Goal: Task Accomplishment & Management: Use online tool/utility

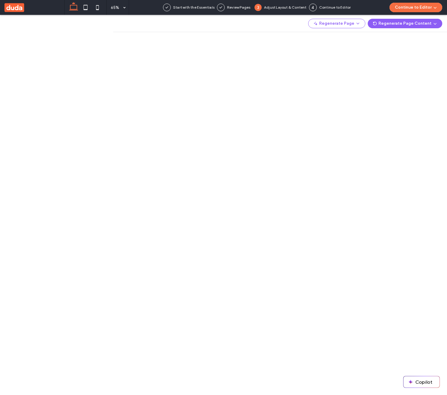
click at [10, 6] on use at bounding box center [14, 7] width 20 height 9
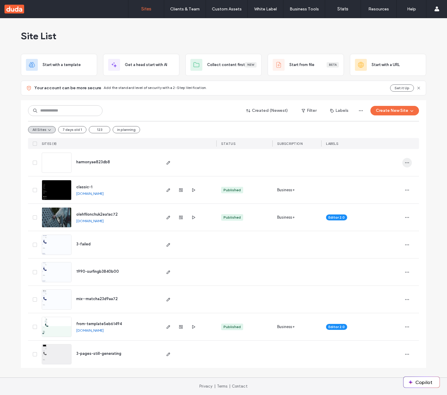
click at [405, 162] on icon "button" at bounding box center [406, 163] width 5 height 5
click at [384, 180] on span "Delete Site" at bounding box center [380, 178] width 20 height 6
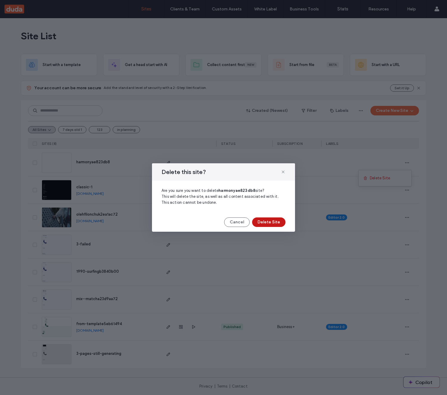
click at [281, 224] on button "Delete Site" at bounding box center [268, 223] width 33 height 10
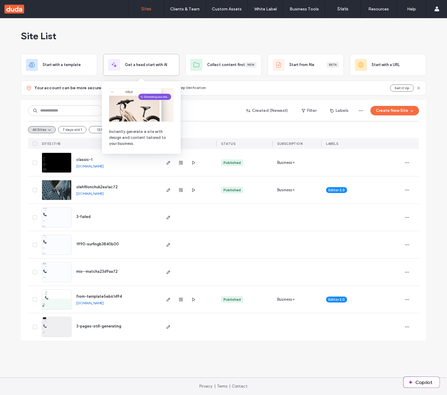
click at [162, 72] on div "Get a head start with AI" at bounding box center [141, 65] width 76 height 22
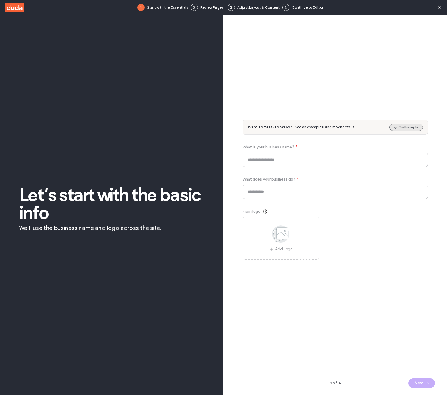
click at [402, 126] on button "Try Example" at bounding box center [405, 127] width 33 height 7
type input "*****"
type input "**********"
click at [426, 379] on span "button" at bounding box center [426, 383] width 6 height 9
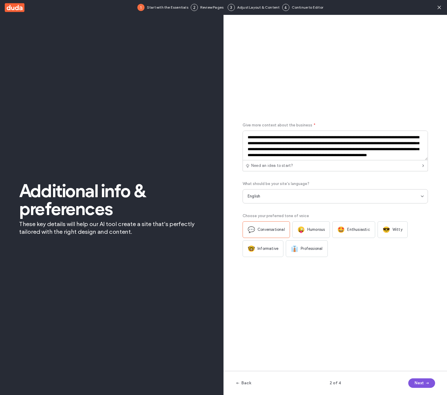
click at [426, 380] on span "button" at bounding box center [426, 383] width 6 height 9
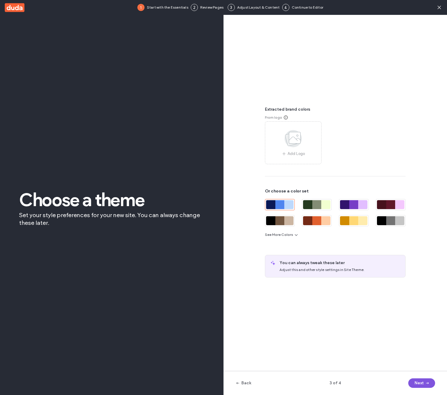
click at [426, 380] on span "button" at bounding box center [426, 383] width 6 height 9
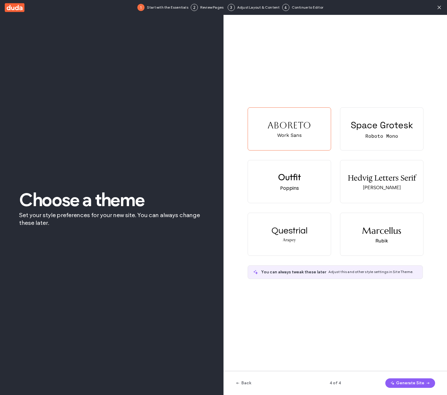
click at [426, 380] on span "button" at bounding box center [427, 383] width 6 height 9
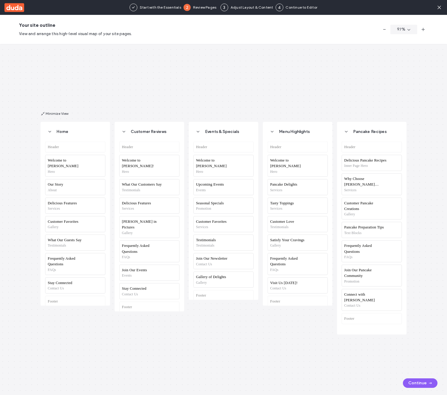
click at [262, 79] on div "Home Header Welcome to Berry Hero Our Story About Delicious Features Services C…" at bounding box center [223, 219] width 447 height 351
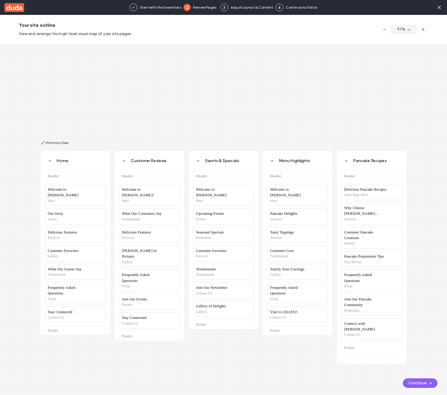
click at [304, 113] on div "Home Header Welcome to Berry Hero Our Story About Delicious Features Services C…" at bounding box center [223, 219] width 447 height 351
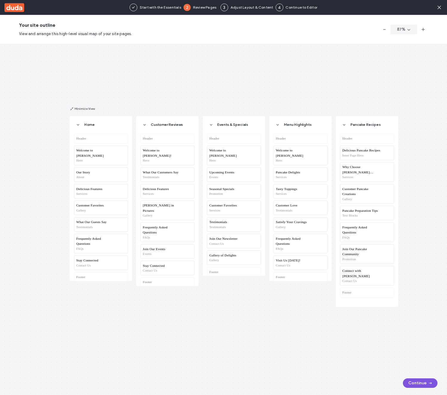
click at [420, 380] on button "Continue" at bounding box center [420, 384] width 35 height 10
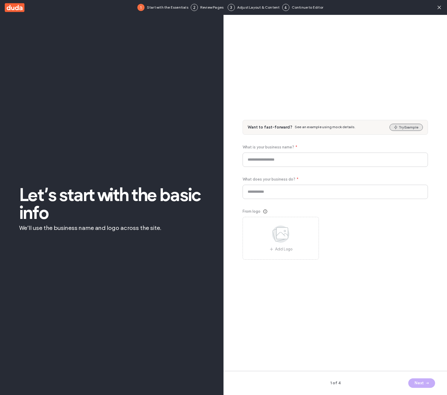
click at [407, 130] on button "Try Example" at bounding box center [405, 127] width 33 height 7
type input "**********"
click at [420, 390] on div "1 of 4 Next" at bounding box center [334, 383] width 223 height 24
click at [420, 386] on button "Next" at bounding box center [421, 384] width 27 height 10
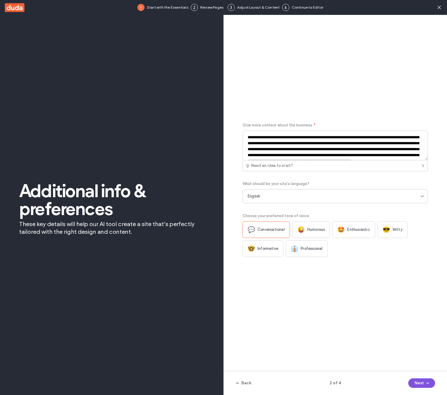
click at [420, 386] on button "Next" at bounding box center [421, 384] width 27 height 10
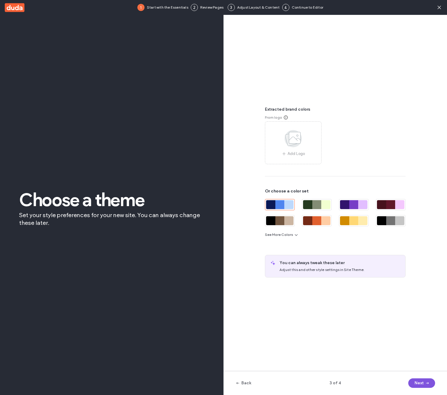
click at [420, 386] on button "Next" at bounding box center [421, 384] width 27 height 10
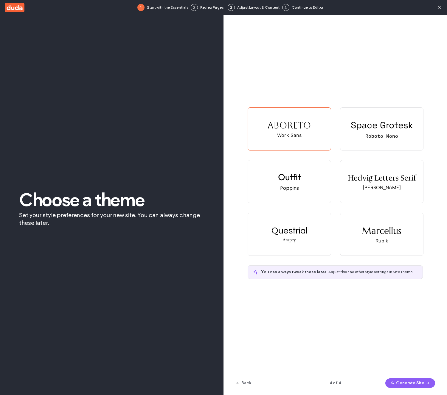
click at [420, 386] on button "Generate Site" at bounding box center [410, 384] width 50 height 10
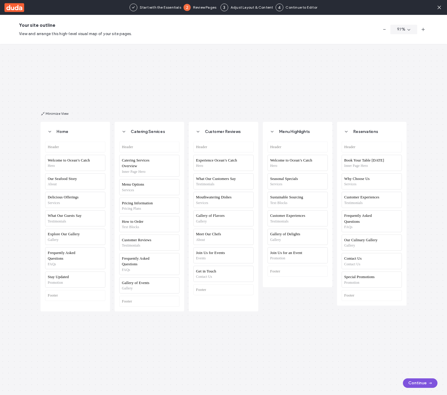
click at [429, 384] on icon "button" at bounding box center [430, 383] width 5 height 5
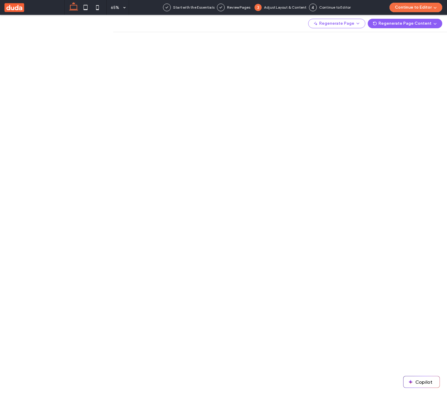
click at [18, 8] on use at bounding box center [14, 7] width 20 height 9
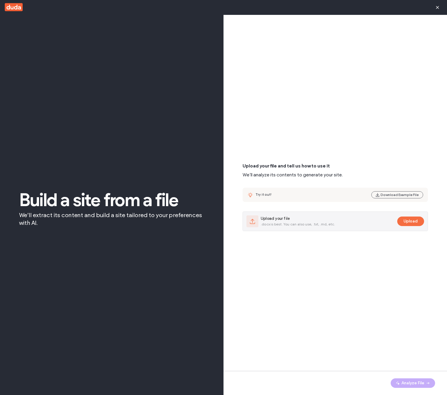
click at [354, 220] on div "Upload your file .docx is best. You can also use, .txt, .md, etc." at bounding box center [320, 222] width 148 height 12
click at [416, 223] on button "Upload" at bounding box center [410, 222] width 27 height 10
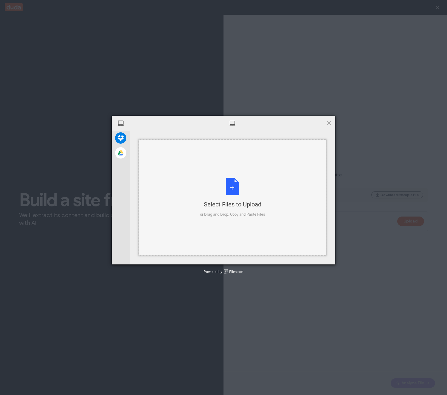
click at [242, 189] on div "Select Files to Upload or Drag and Drop, Copy and Paste Files" at bounding box center [232, 198] width 65 height 40
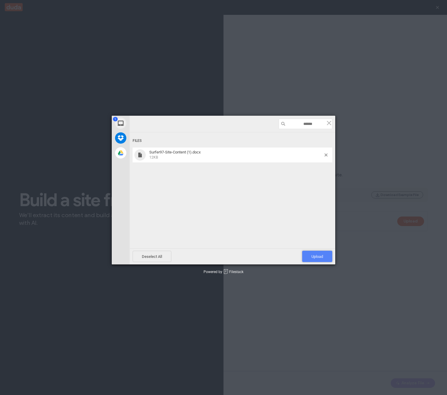
click at [324, 254] on span "Upload 1" at bounding box center [317, 256] width 30 height 11
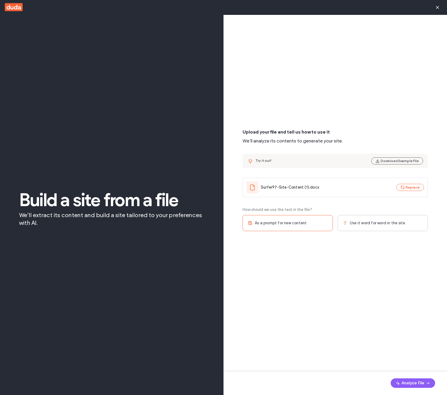
click at [358, 220] on span "Use it word for word in the site" at bounding box center [377, 223] width 55 height 6
click at [356, 256] on span "Single page" at bounding box center [361, 257] width 22 height 6
click at [413, 382] on button "Analyze File" at bounding box center [412, 384] width 44 height 10
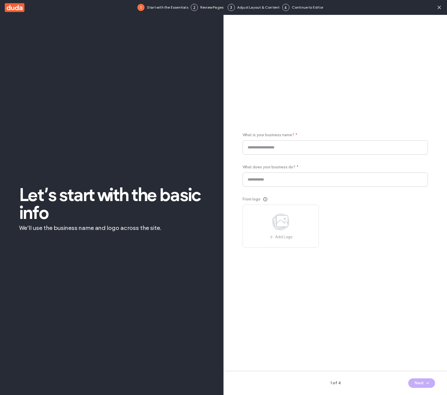
type input "********"
type input "**********"
click at [418, 387] on button "Next" at bounding box center [421, 384] width 27 height 10
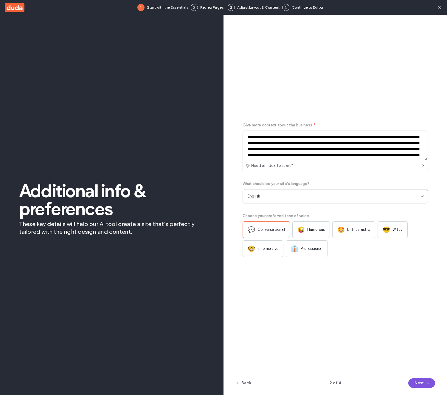
click at [418, 384] on button "Next" at bounding box center [421, 384] width 27 height 10
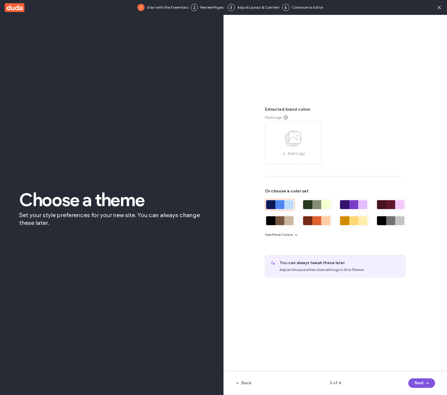
click at [418, 384] on button "Next" at bounding box center [421, 384] width 27 height 10
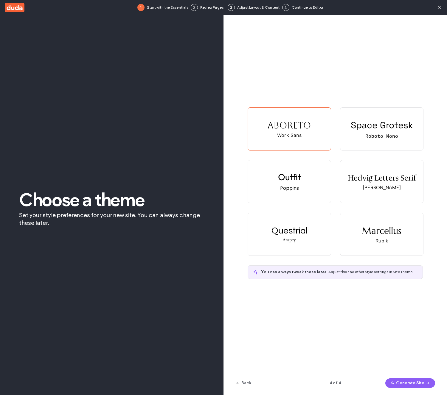
click at [418, 384] on button "Generate Site" at bounding box center [410, 384] width 50 height 10
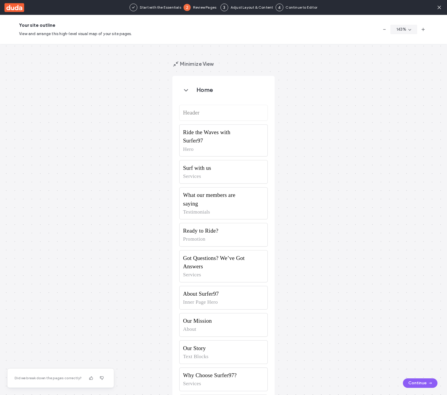
click at [22, 12] on icon at bounding box center [14, 7] width 20 height 10
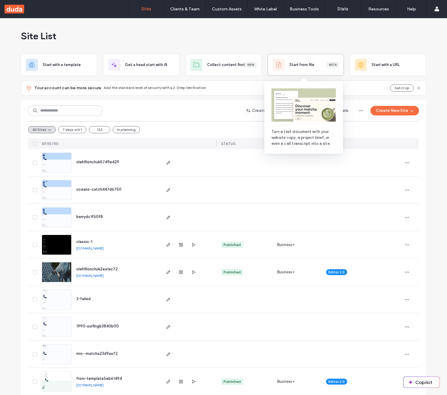
click at [317, 66] on div "Start from file Beta" at bounding box center [313, 65] width 49 height 6
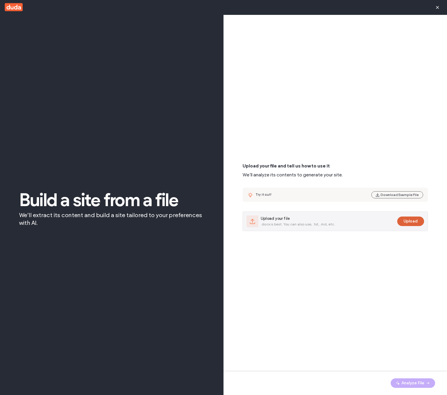
click at [413, 223] on button "Upload" at bounding box center [410, 222] width 27 height 10
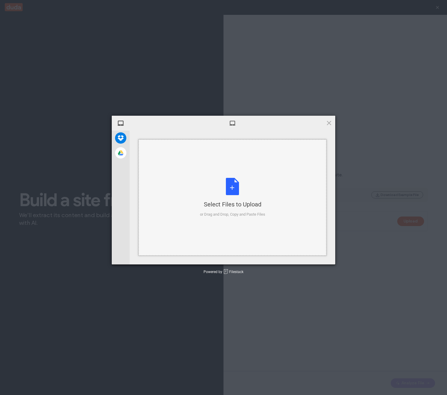
click at [217, 184] on div "Select Files to Upload or Drag and Drop, Copy and Paste Files" at bounding box center [232, 198] width 65 height 40
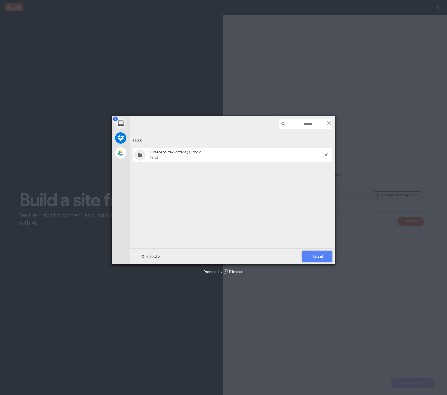
click at [313, 260] on span "Upload 1" at bounding box center [317, 256] width 30 height 11
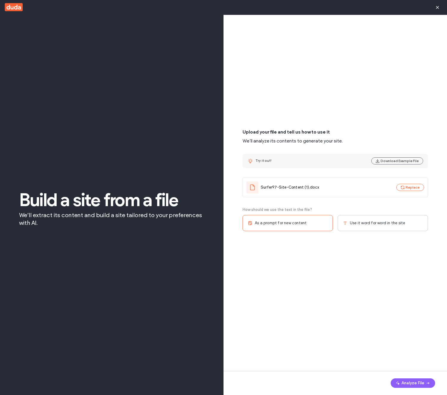
click at [376, 226] on div "Use it word for word in the site" at bounding box center [382, 223] width 90 height 16
click at [385, 259] on div "Single page" at bounding box center [382, 257] width 90 height 16
click at [423, 383] on button "Analyze File" at bounding box center [412, 384] width 44 height 10
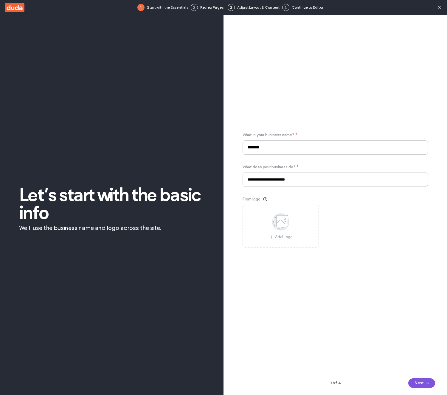
click at [420, 386] on button "Next" at bounding box center [421, 384] width 27 height 10
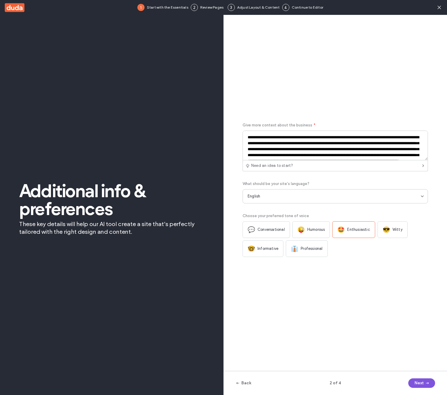
click at [420, 386] on button "Next" at bounding box center [421, 384] width 27 height 10
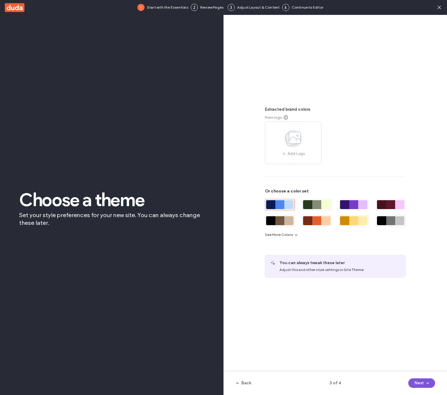
click at [420, 386] on button "Next" at bounding box center [421, 384] width 27 height 10
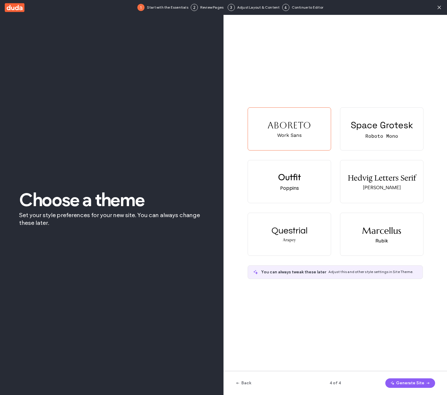
click at [420, 386] on button "Generate Site" at bounding box center [410, 384] width 50 height 10
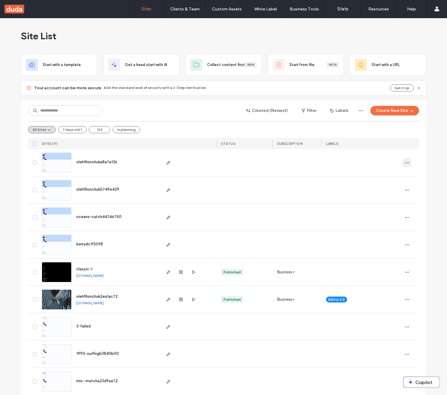
click at [405, 164] on icon "button" at bounding box center [406, 163] width 5 height 5
click at [385, 182] on div "Delete Site" at bounding box center [382, 178] width 53 height 11
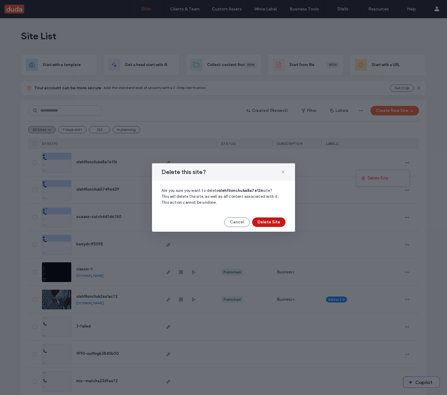
click at [274, 223] on button "Delete Site" at bounding box center [268, 223] width 33 height 10
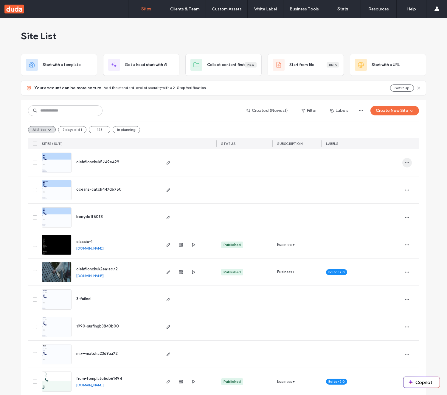
click at [405, 165] on icon "button" at bounding box center [406, 163] width 5 height 5
click at [377, 180] on span "Delete Site" at bounding box center [378, 178] width 20 height 6
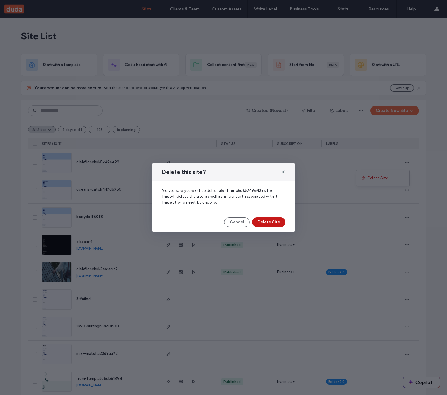
click at [283, 225] on button "Delete Site" at bounding box center [268, 223] width 33 height 10
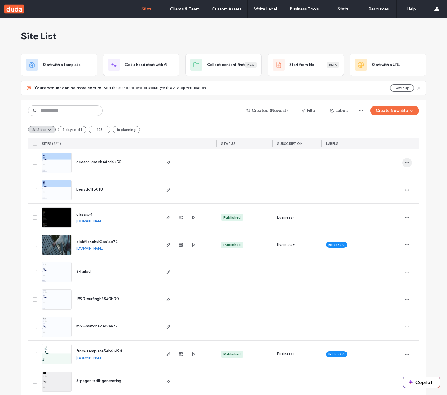
click at [405, 163] on icon "button" at bounding box center [406, 163] width 5 height 5
click at [370, 181] on div "Delete Site" at bounding box center [382, 178] width 53 height 11
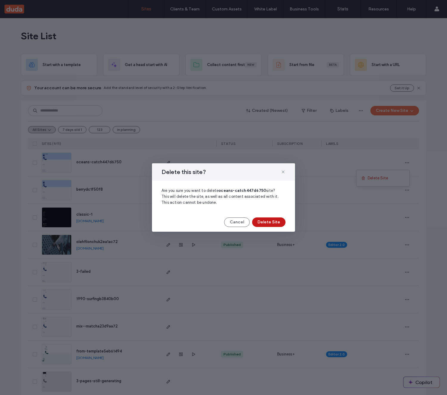
click at [271, 226] on button "Delete Site" at bounding box center [268, 223] width 33 height 10
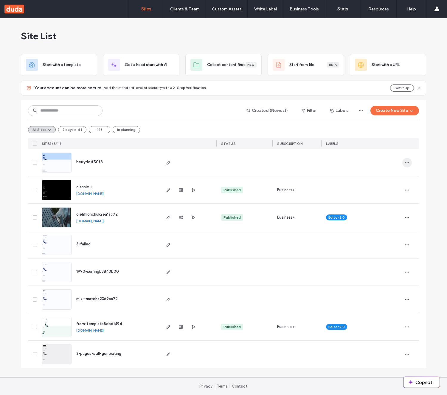
click at [405, 164] on icon "button" at bounding box center [406, 163] width 5 height 5
click at [370, 179] on span "Delete Site" at bounding box center [380, 178] width 20 height 6
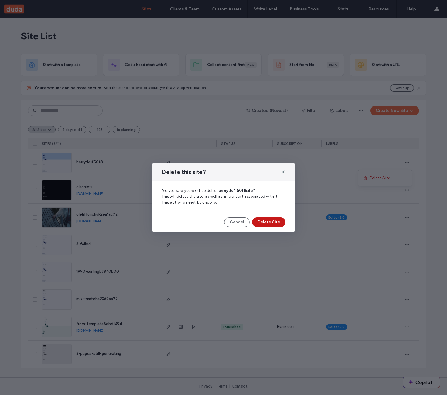
click at [278, 223] on button "Delete Site" at bounding box center [268, 223] width 33 height 10
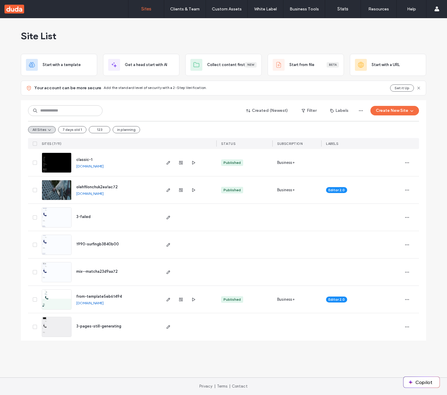
click at [311, 27] on div "Site List" at bounding box center [223, 36] width 405 height 36
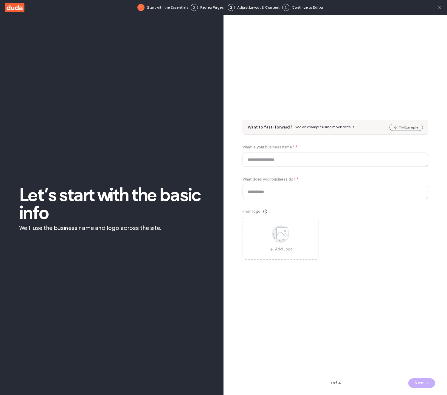
click at [436, 11] on span at bounding box center [439, 7] width 6 height 15
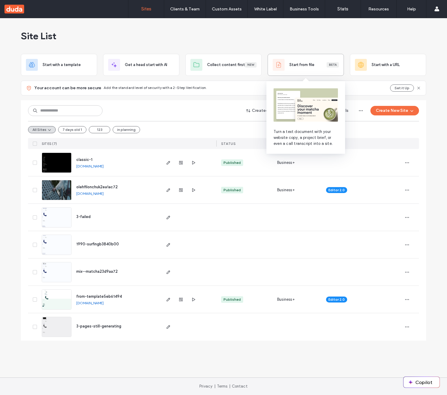
click at [312, 68] on div "Start from file Beta" at bounding box center [306, 65] width 66 height 12
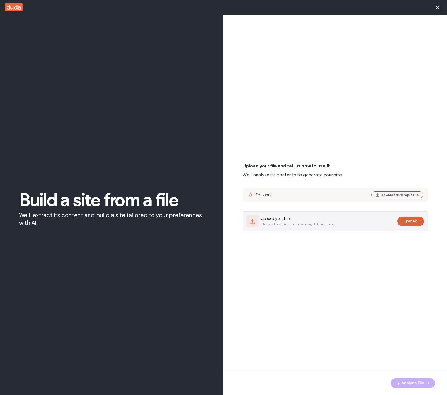
click at [417, 222] on button "Upload" at bounding box center [410, 222] width 27 height 10
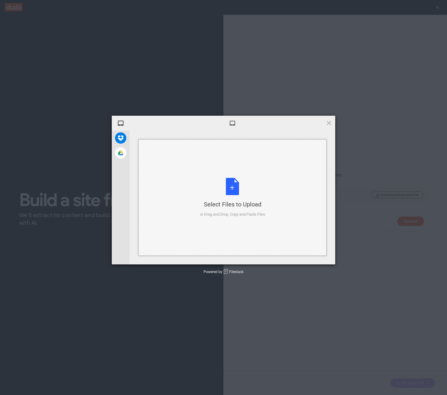
click at [306, 203] on div "Select Files to Upload or Drag and Drop, Copy and Paste Files" at bounding box center [232, 198] width 188 height 116
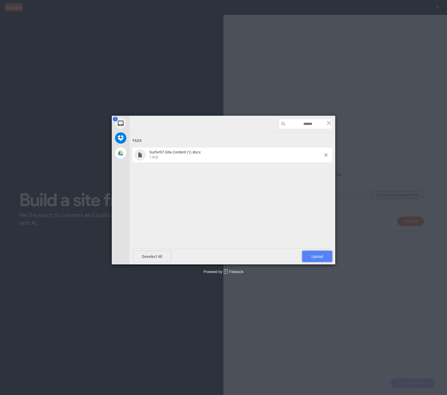
click at [318, 261] on span "Upload 1" at bounding box center [317, 256] width 30 height 11
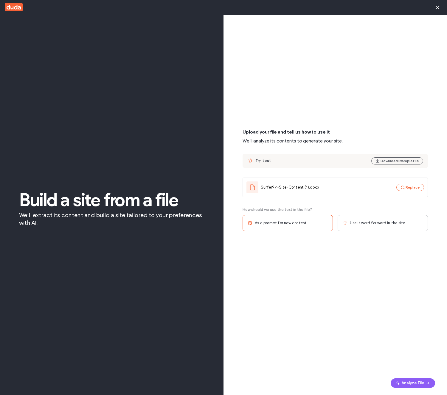
click at [380, 227] on div "Use it word for word in the site" at bounding box center [382, 223] width 90 height 16
click at [373, 256] on div "Single page" at bounding box center [382, 257] width 90 height 16
click at [420, 376] on div "Analyze File" at bounding box center [334, 383] width 223 height 24
click at [421, 381] on button "Analyze File" at bounding box center [412, 384] width 44 height 10
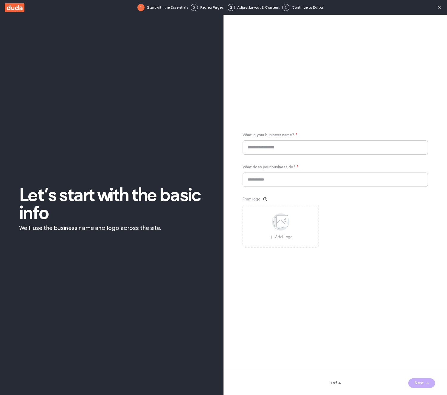
type input "********"
type input "**********"
click at [426, 382] on icon "button" at bounding box center [427, 383] width 5 height 5
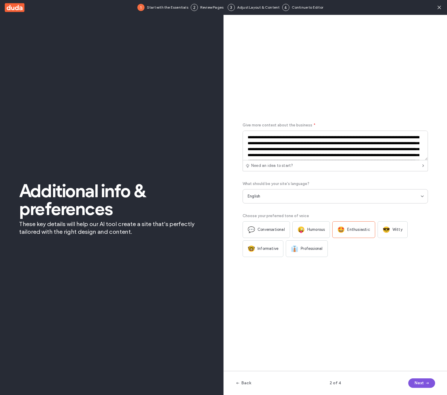
click at [426, 382] on icon "button" at bounding box center [427, 383] width 5 height 5
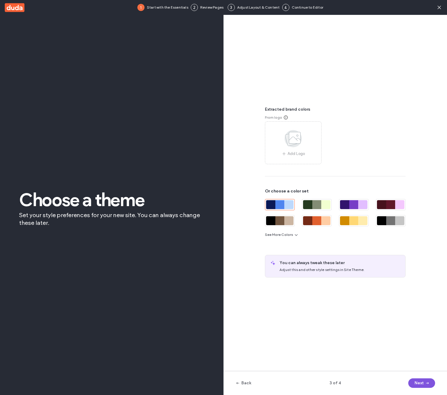
click at [426, 382] on icon "button" at bounding box center [427, 383] width 5 height 5
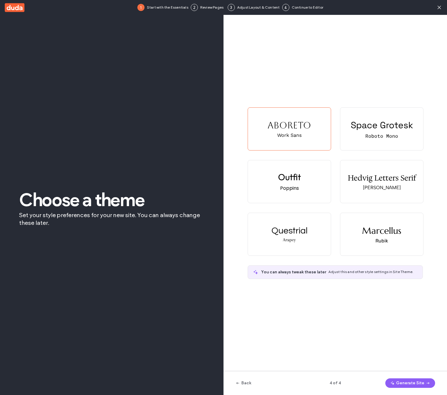
click at [426, 382] on icon "button" at bounding box center [427, 383] width 5 height 5
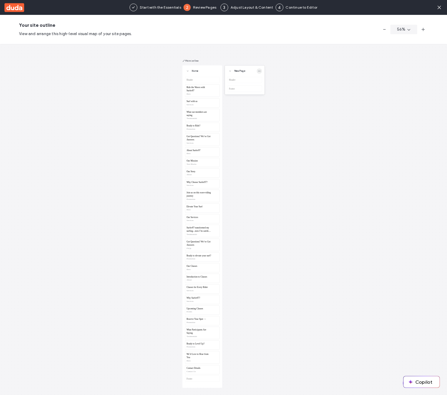
click at [259, 71] on use "button" at bounding box center [259, 71] width 2 height 1
click at [277, 112] on span "Delete" at bounding box center [275, 112] width 12 height 6
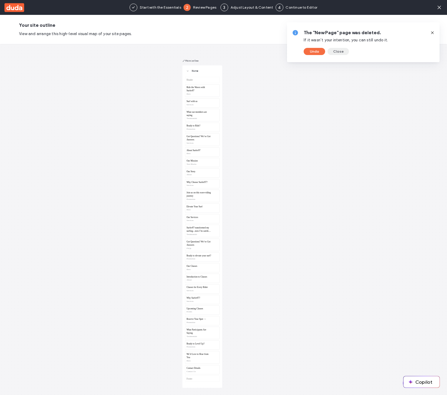
click at [335, 53] on button "Close" at bounding box center [337, 51] width 21 height 7
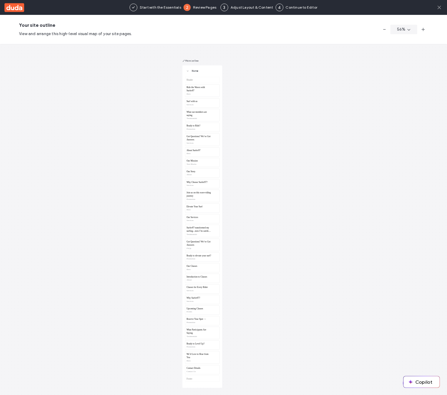
click at [438, 8] on icon at bounding box center [439, 7] width 6 height 6
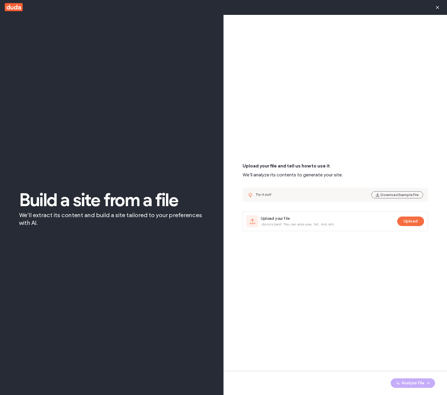
click at [413, 220] on button "Upload" at bounding box center [410, 222] width 27 height 10
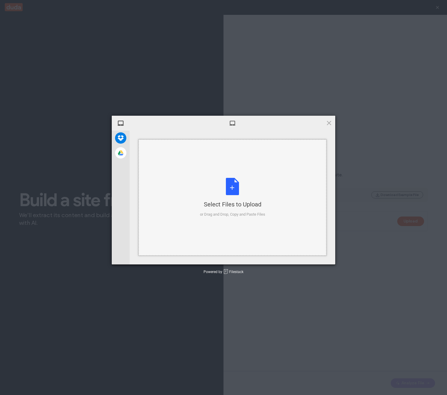
click at [273, 198] on div "Select Files to Upload or Drag and Drop, Copy and Paste Files" at bounding box center [232, 198] width 188 height 116
click at [330, 124] on span at bounding box center [329, 123] width 7 height 7
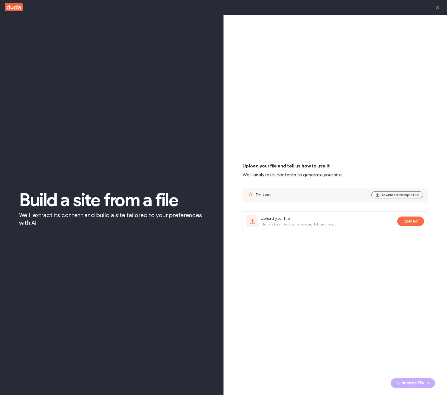
click at [440, 8] on span "button" at bounding box center [437, 8] width 10 height 10
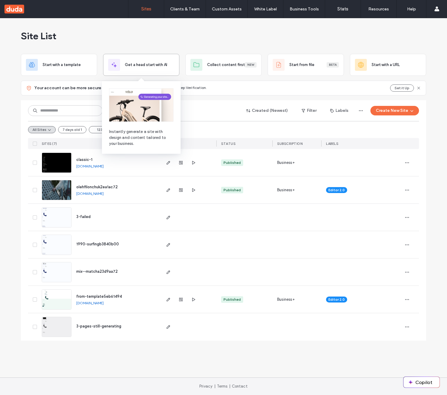
click at [155, 65] on span "Get a head start with AI" at bounding box center [146, 65] width 42 height 6
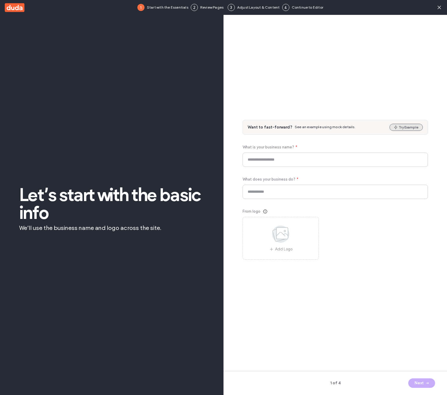
click at [403, 127] on button "Try Example" at bounding box center [405, 127] width 33 height 7
type input "**********"
click at [425, 390] on div "1 of 4 Next" at bounding box center [334, 383] width 223 height 24
click at [424, 384] on span "button" at bounding box center [426, 383] width 6 height 9
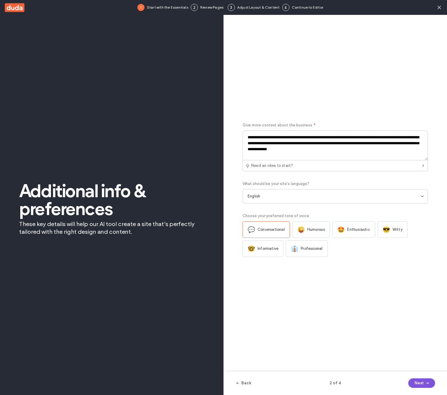
click at [424, 384] on span "button" at bounding box center [426, 383] width 6 height 9
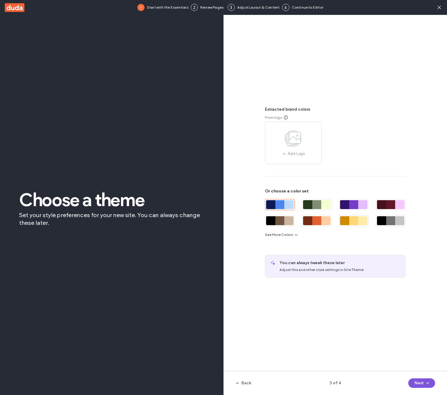
click at [424, 384] on span "button" at bounding box center [426, 383] width 6 height 9
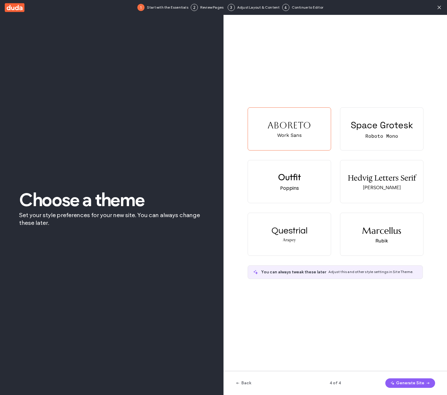
click at [424, 384] on span "button" at bounding box center [427, 383] width 6 height 9
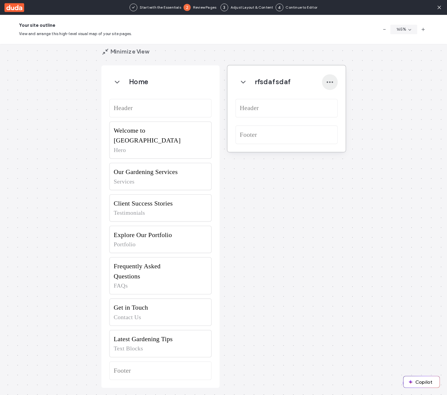
click at [326, 80] on icon "button" at bounding box center [330, 82] width 8 height 8
click at [338, 130] on span "Delete" at bounding box center [340, 129] width 12 height 6
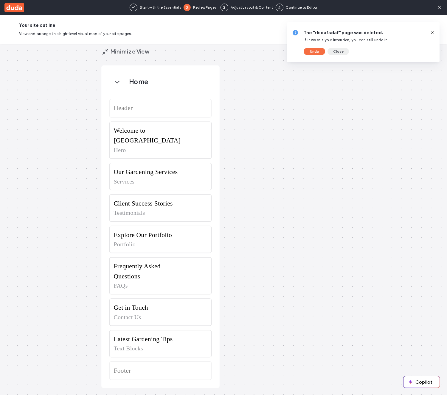
click at [337, 54] on button "Close" at bounding box center [337, 51] width 21 height 7
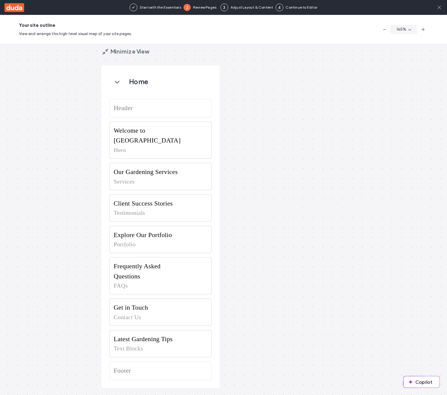
click at [440, 9] on use at bounding box center [438, 7] width 3 height 3
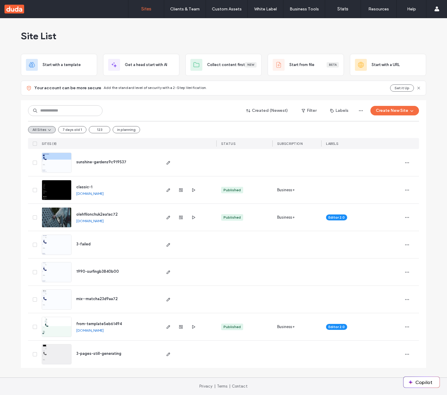
click at [386, 31] on div "Site List" at bounding box center [223, 36] width 405 height 36
click at [384, 32] on div "Site List" at bounding box center [223, 36] width 405 height 36
click at [345, 31] on div "Site List" at bounding box center [223, 36] width 405 height 36
click at [300, 40] on div "Site List" at bounding box center [223, 36] width 405 height 36
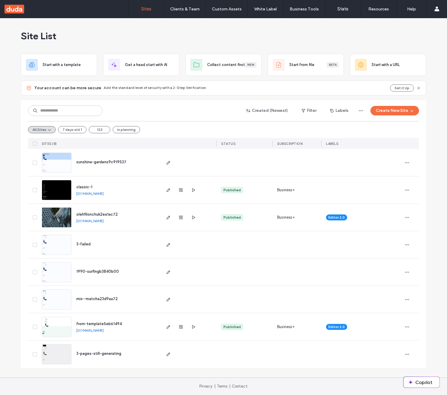
click at [217, 40] on div "Site List" at bounding box center [223, 36] width 405 height 36
click at [231, 33] on div "Site List" at bounding box center [223, 36] width 405 height 36
click at [215, 40] on div "Site List" at bounding box center [223, 36] width 405 height 36
click at [236, 38] on div "Site List" at bounding box center [223, 36] width 405 height 36
click at [232, 39] on div "Site List" at bounding box center [223, 36] width 405 height 36
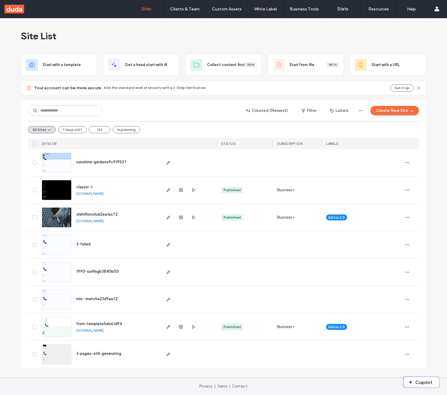
click at [230, 40] on div "Site List" at bounding box center [223, 36] width 405 height 36
click at [278, 43] on div "Site List" at bounding box center [223, 36] width 405 height 36
